Goal: Task Accomplishment & Management: Manage account settings

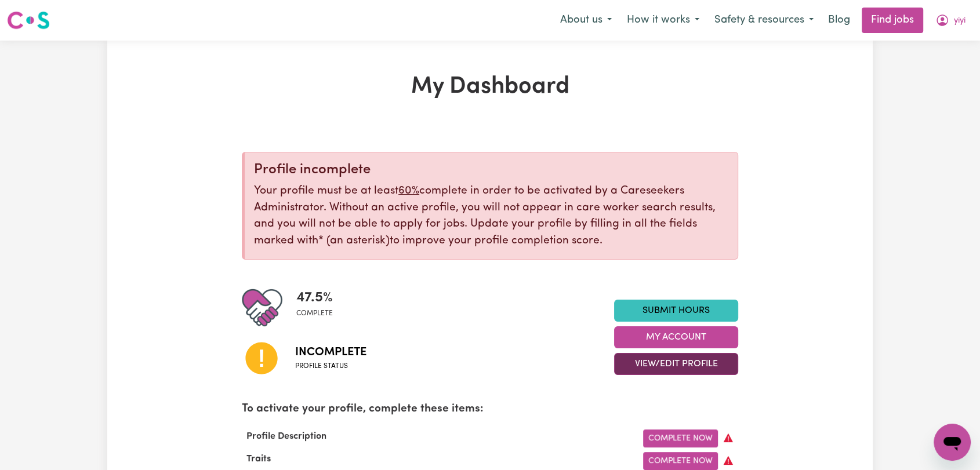
click at [695, 361] on button "View/Edit Profile" at bounding box center [676, 364] width 124 height 22
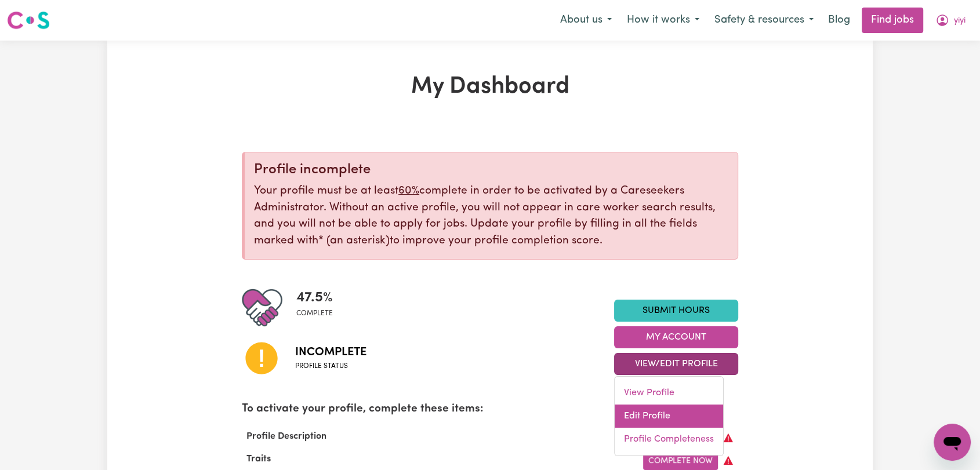
click at [670, 406] on link "Edit Profile" at bounding box center [669, 416] width 108 height 23
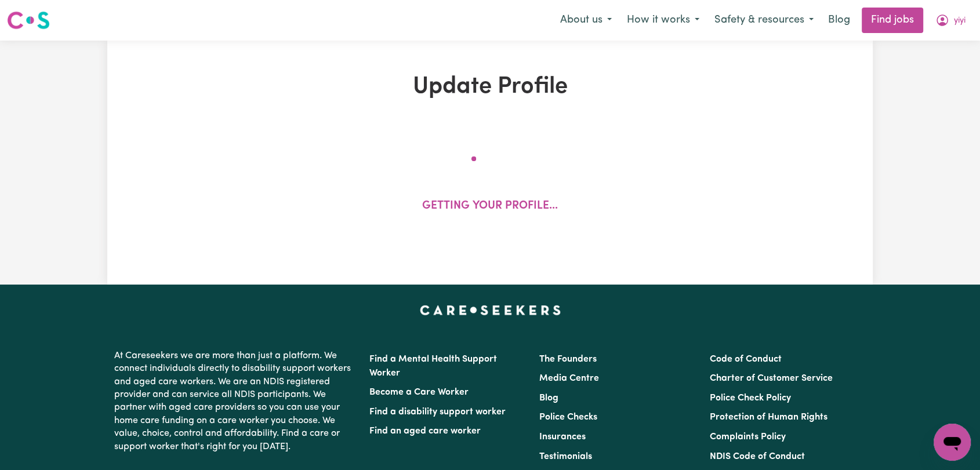
select select "[DEMOGRAPHIC_DATA]"
select select "[DEMOGRAPHIC_DATA] Work Visa"
select select "Studying a healthcare related degree or qualification"
select select "38"
select select "40"
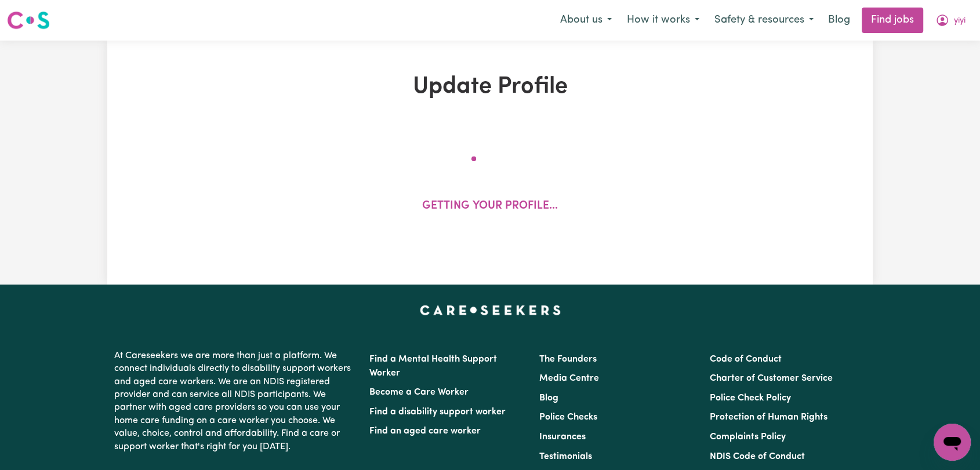
select select "40"
select select "50"
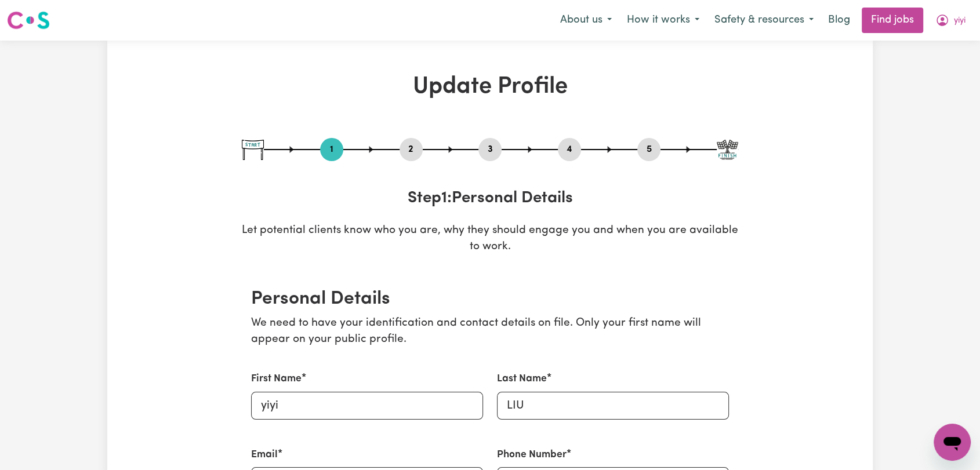
click at [410, 143] on button "2" at bounding box center [411, 149] width 23 height 15
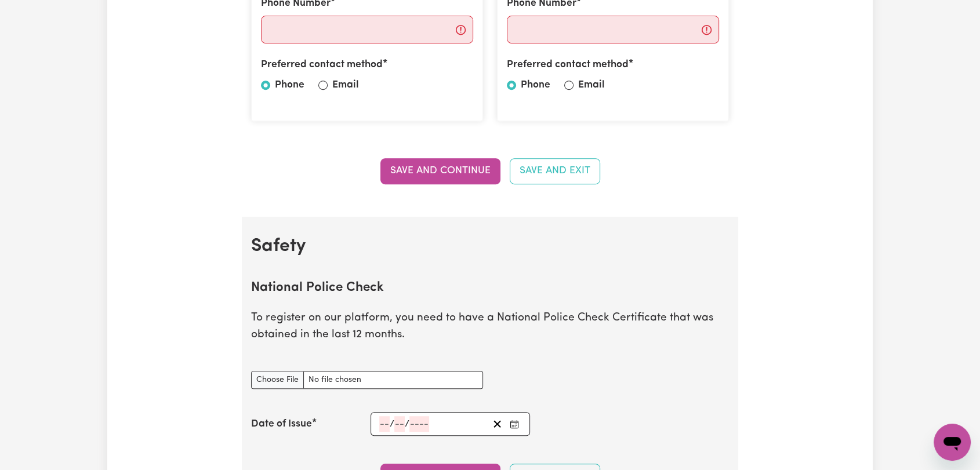
scroll to position [644, 0]
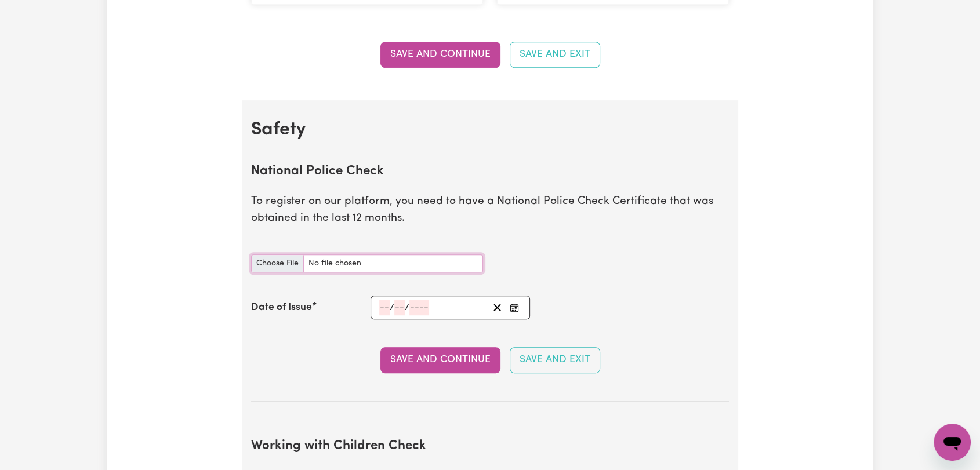
click at [278, 261] on input "National Police Check document" at bounding box center [367, 264] width 232 height 18
type input "C:\fakepath\[PERSON_NAME] - PC - [DATE]--.pdf"
click at [515, 305] on icon "Enter the Date of Issue of your National Police Check" at bounding box center [514, 307] width 9 height 9
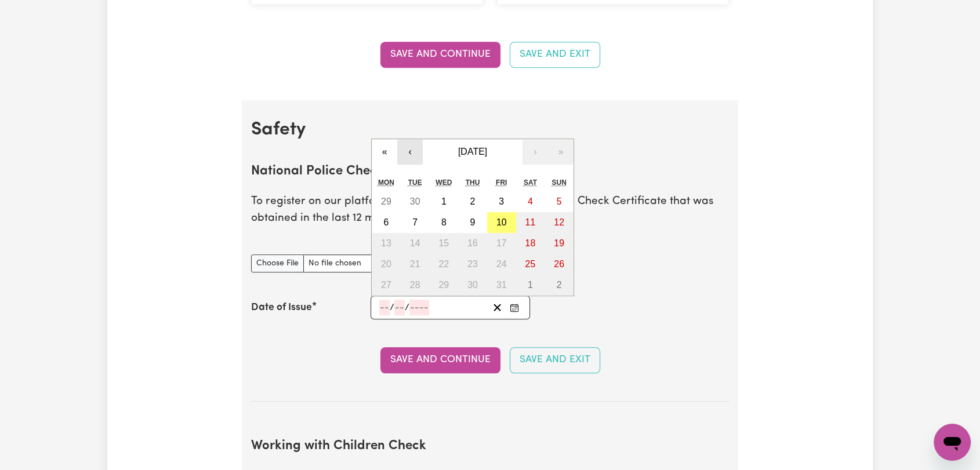
click at [406, 153] on button "‹" at bounding box center [410, 152] width 26 height 26
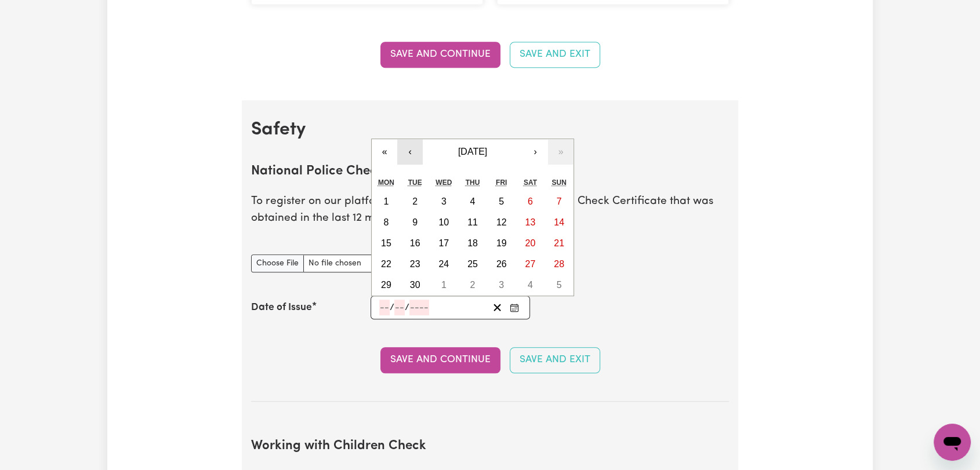
click at [412, 154] on button "‹" at bounding box center [410, 152] width 26 height 26
click at [527, 264] on abbr "23" at bounding box center [530, 264] width 10 height 10
type input "[DATE]"
type input "23"
type input "8"
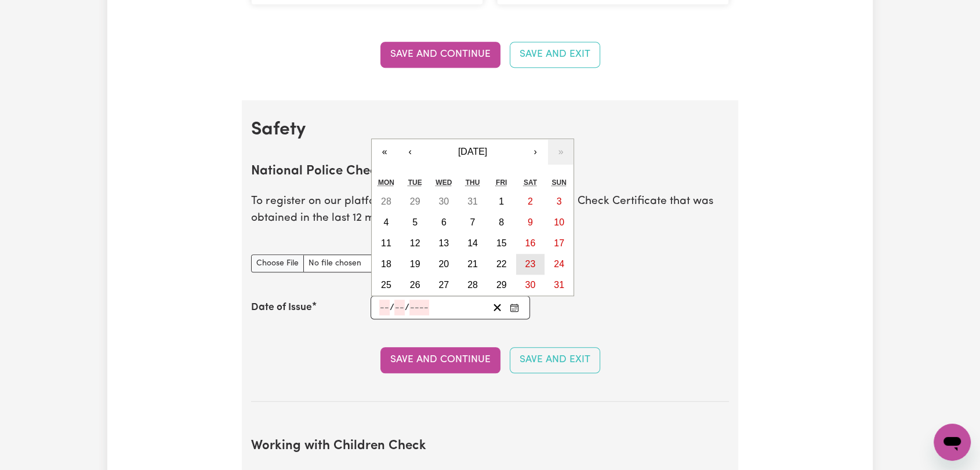
type input "2025"
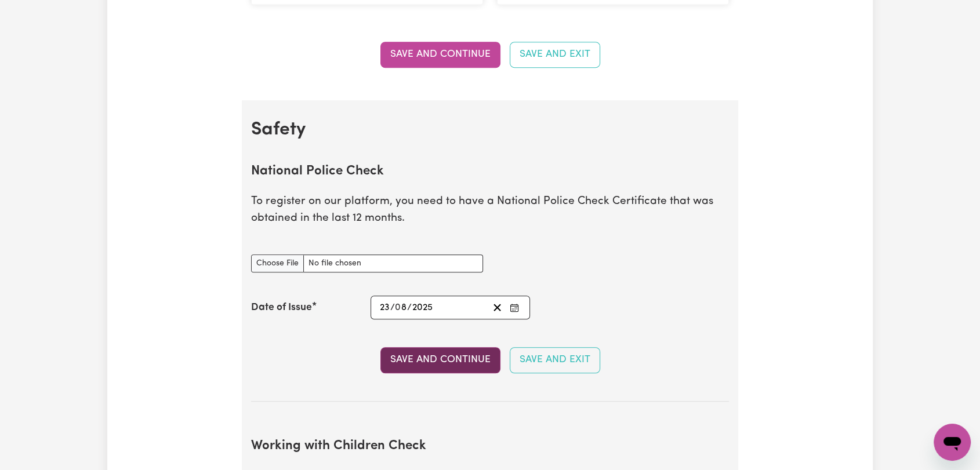
click at [447, 362] on button "Save and Continue" at bounding box center [440, 360] width 120 height 26
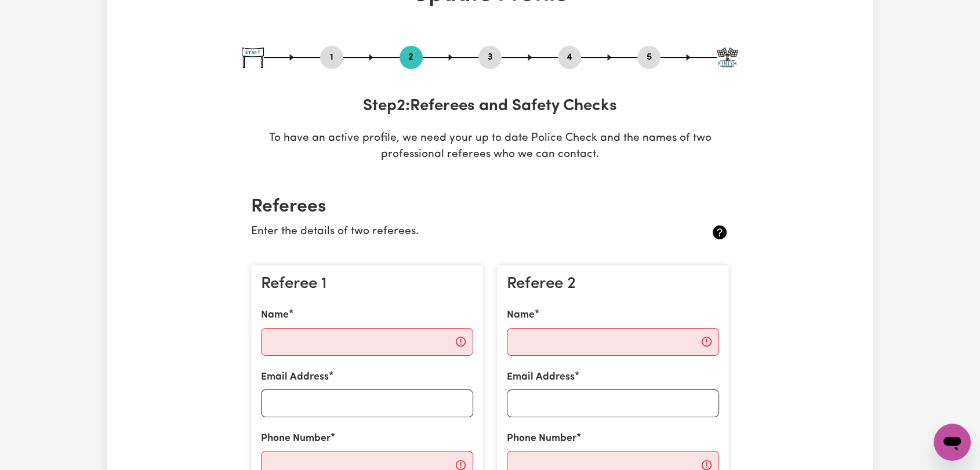
scroll to position [0, 0]
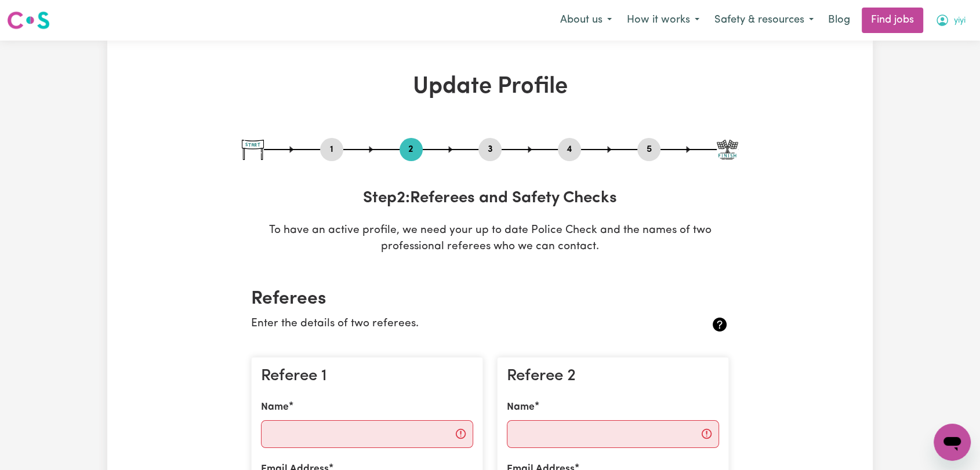
click at [955, 24] on span "yiyi" at bounding box center [960, 20] width 12 height 13
click at [942, 86] on link "Logout" at bounding box center [927, 89] width 92 height 22
